Goal: Information Seeking & Learning: Learn about a topic

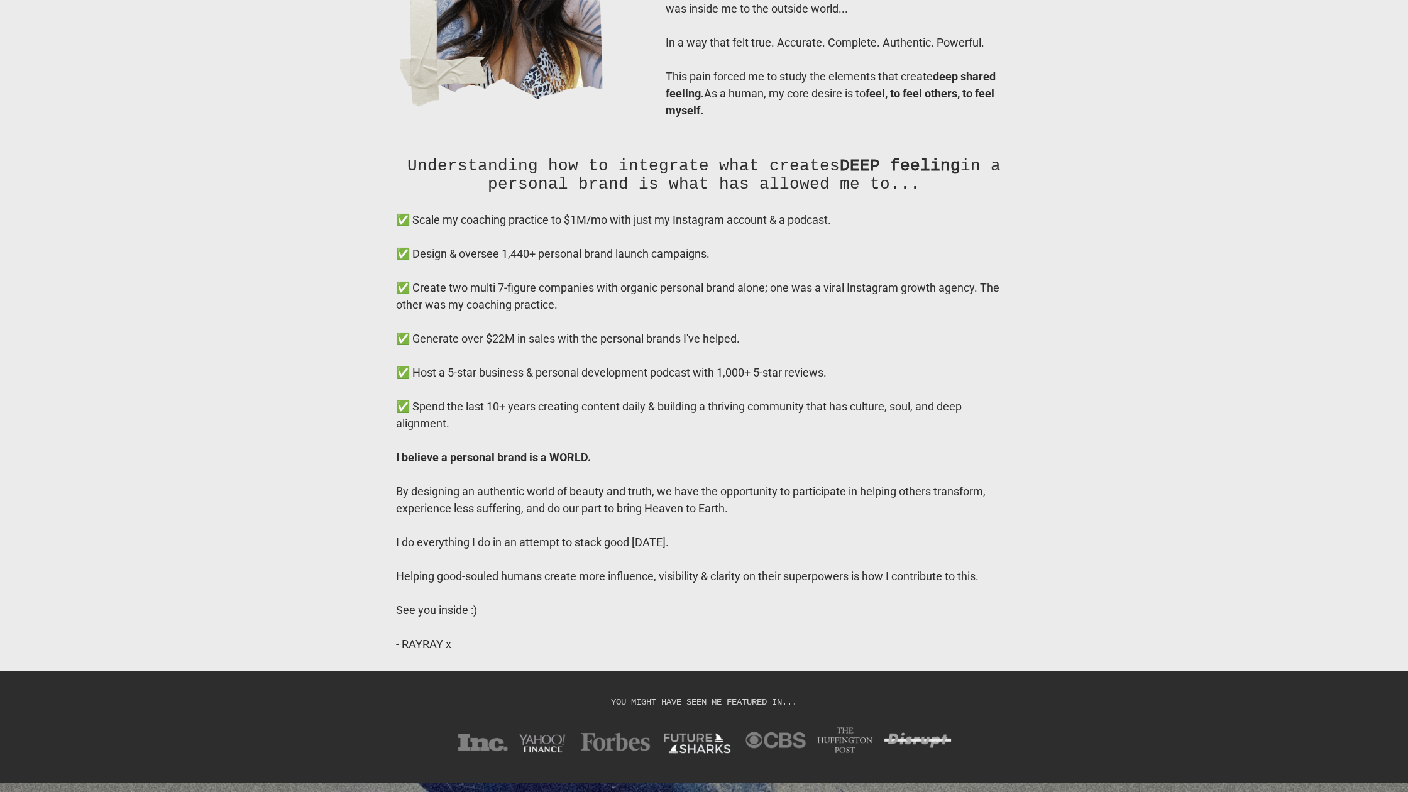
scroll to position [9714, 0]
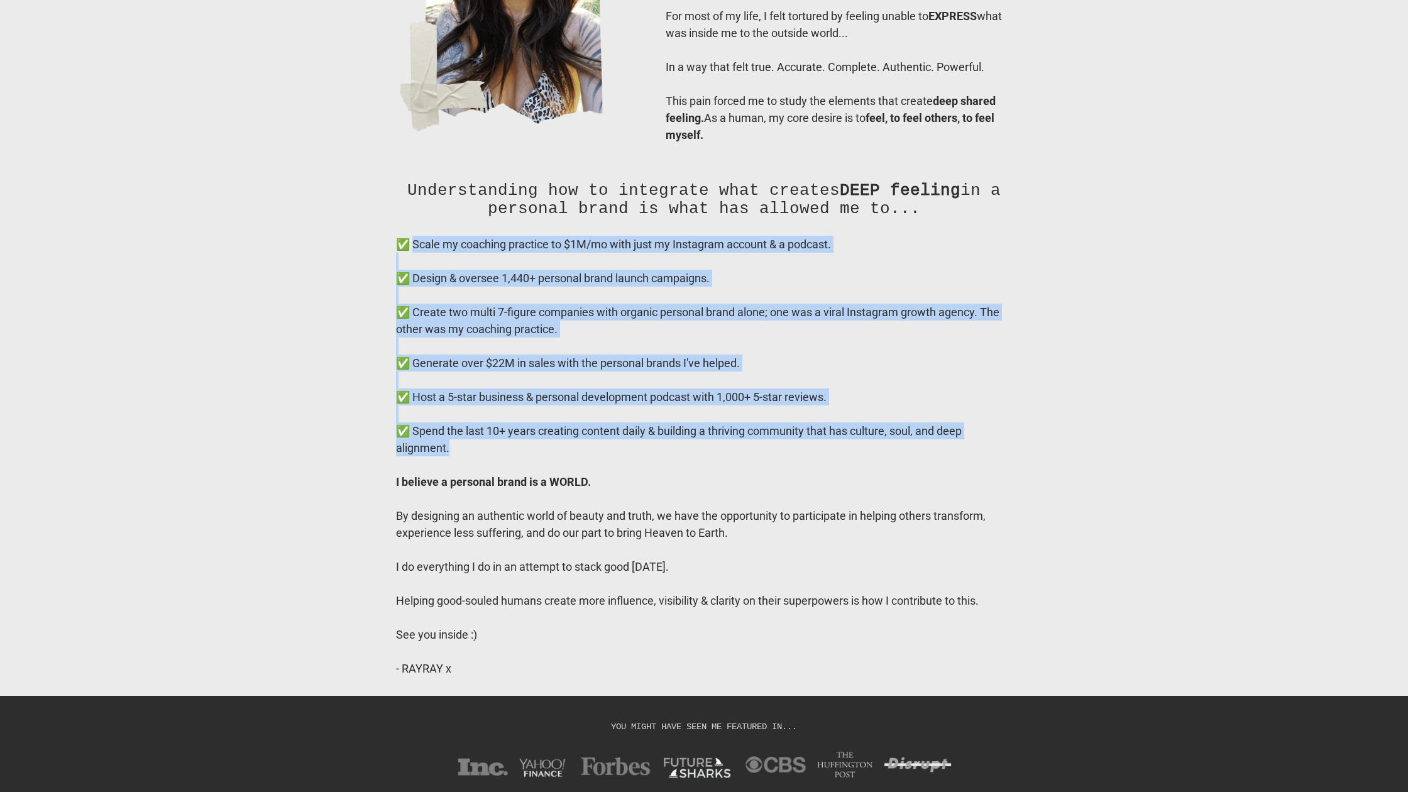
drag, startPoint x: 412, startPoint y: 272, endPoint x: 557, endPoint y: 463, distance: 240.8
click at [555, 469] on div "✅ Scale my coaching practice to $1M/mo with just my Instagram account & a podca…" at bounding box center [704, 456] width 616 height 441
click at [513, 337] on div "✅ Create two multi 7-figure companies with organic personal brand alone; one wa…" at bounding box center [704, 321] width 616 height 34
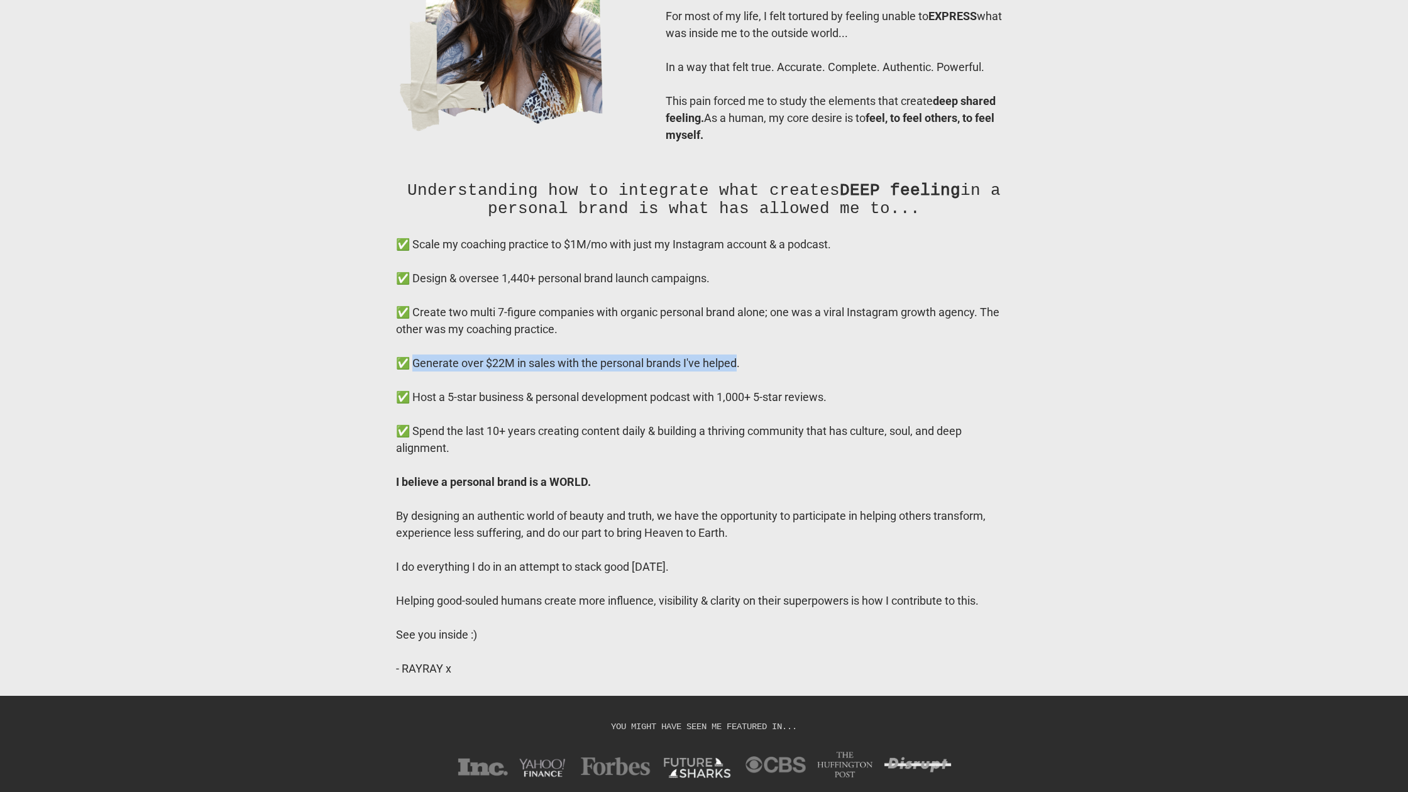
drag, startPoint x: 412, startPoint y: 391, endPoint x: 736, endPoint y: 390, distance: 323.7
click at [736, 371] on div "✅ Generate over $22M in sales with the personal brands I've helped." at bounding box center [704, 362] width 616 height 17
copy div "Generate over $22M in sales with the personal brands I've helped"
click at [447, 337] on div "✅ Create two multi 7-figure companies with organic personal brand alone; one wa…" at bounding box center [704, 321] width 616 height 34
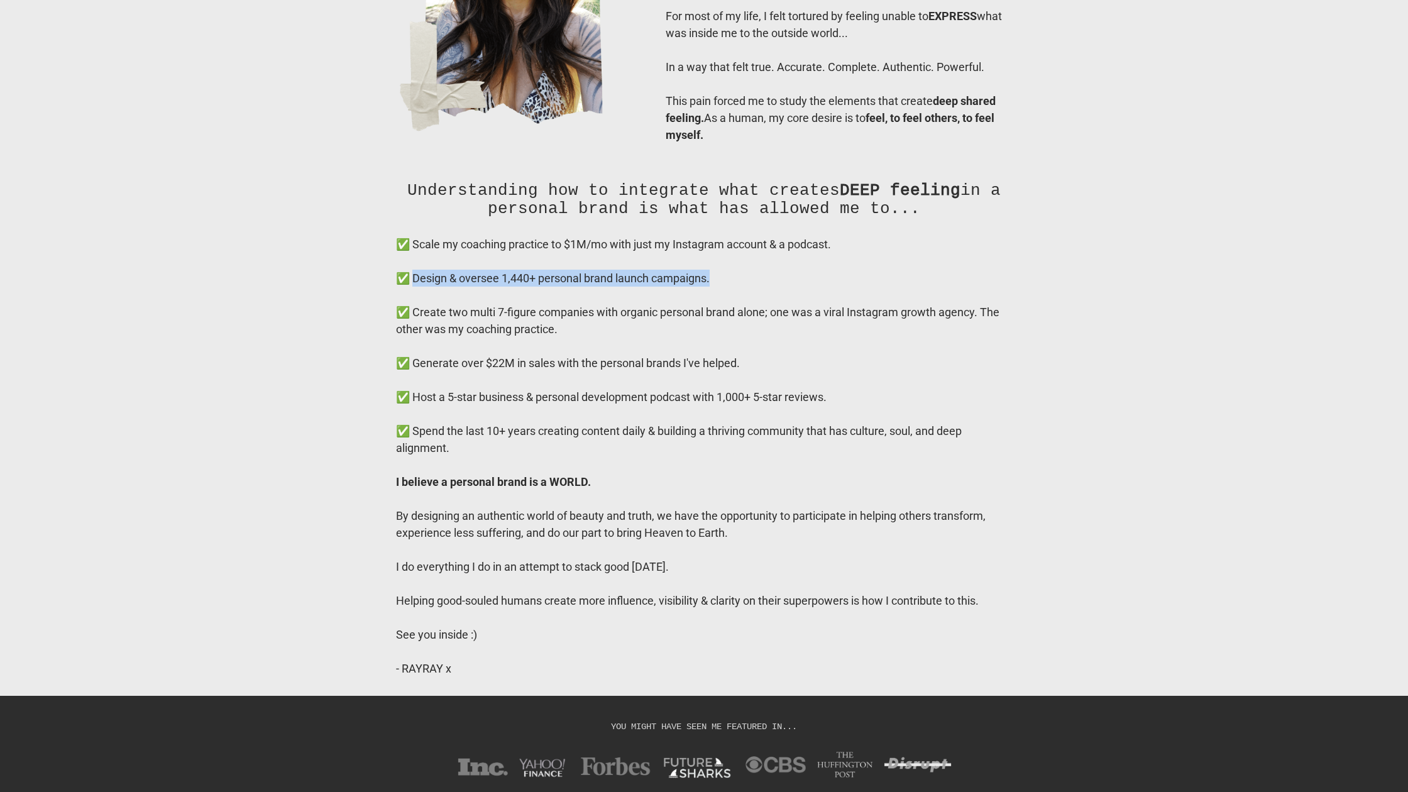
drag, startPoint x: 415, startPoint y: 306, endPoint x: 719, endPoint y: 305, distance: 303.6
click at [718, 287] on div "✅ Design & oversee 1,440+ personal brand launch campaigns." at bounding box center [704, 278] width 616 height 17
copy div "Design & oversee 1,440+ personal brand launch campaigns."
